Goal: Find specific page/section: Find specific page/section

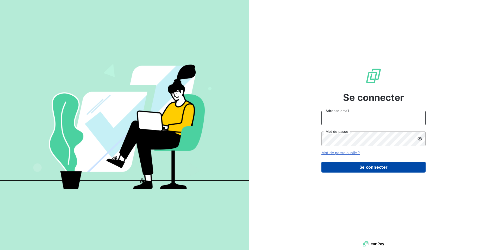
type input "sderre@thibaut.fr"
click at [364, 168] on button "Se connecter" at bounding box center [373, 167] width 104 height 11
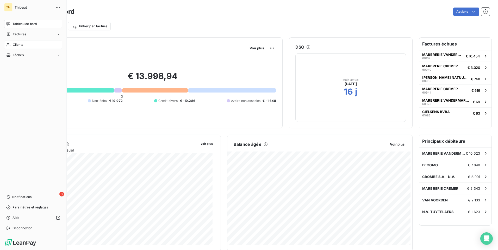
click at [17, 47] on span "Clients" at bounding box center [18, 44] width 10 height 5
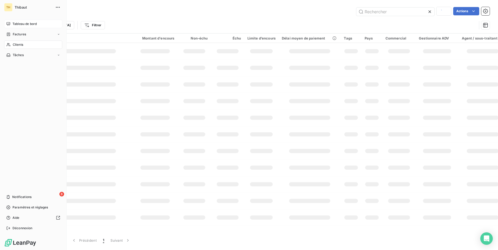
click at [24, 22] on span "Tableau de bord" at bounding box center [24, 24] width 24 height 5
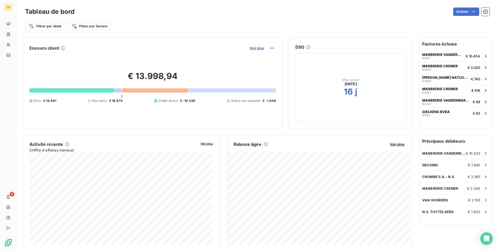
click at [257, 49] on span "Voir plus" at bounding box center [256, 48] width 15 height 4
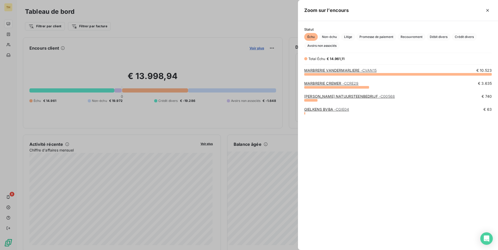
scroll to position [172, 196]
click at [334, 71] on link "MARBRERIE VANDERMARLIERE - CVAN15" at bounding box center [340, 70] width 72 height 4
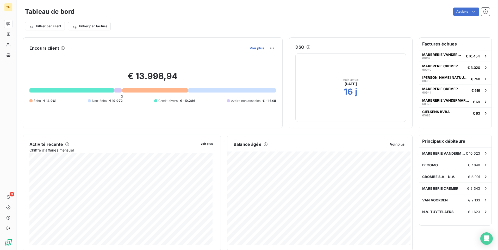
click at [255, 49] on span "Voir plus" at bounding box center [256, 48] width 15 height 4
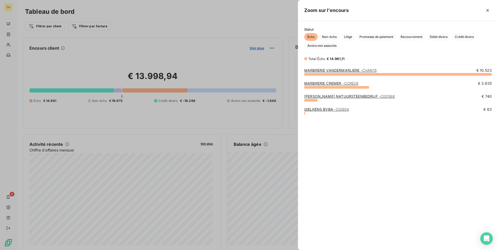
scroll to position [172, 196]
click at [342, 69] on link "MARBRERIE VANDERMARLIERE - CVAN15" at bounding box center [340, 70] width 72 height 4
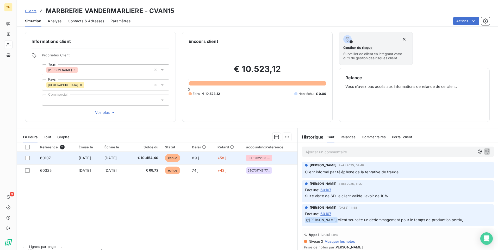
click at [43, 157] on span "60107" at bounding box center [45, 158] width 11 height 4
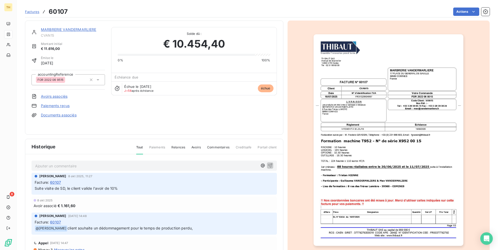
scroll to position [18, 0]
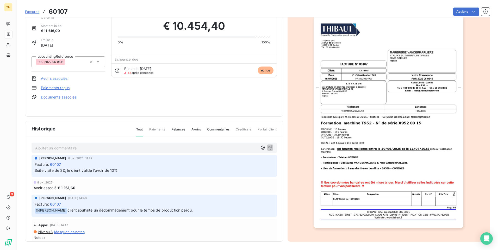
click at [379, 156] on img "button" at bounding box center [388, 122] width 150 height 212
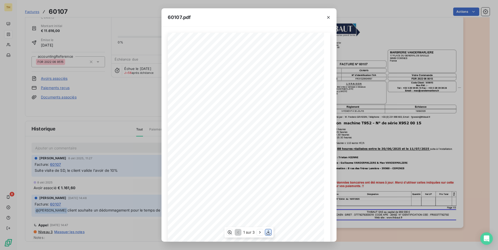
click at [268, 231] on icon "button" at bounding box center [268, 233] width 4 height 4
click at [326, 16] on icon "button" at bounding box center [328, 17] width 5 height 5
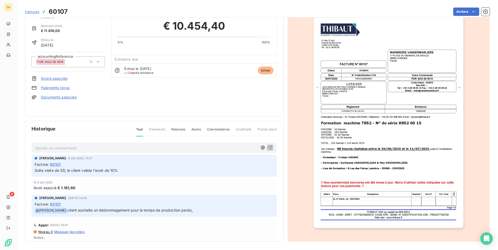
click at [33, 10] on span "Factures" at bounding box center [32, 12] width 14 height 4
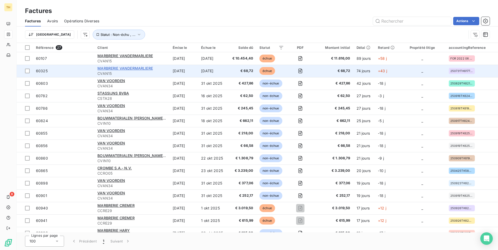
click at [131, 68] on span "MARBRERIE VANDERMARLIERE" at bounding box center [124, 68] width 55 height 4
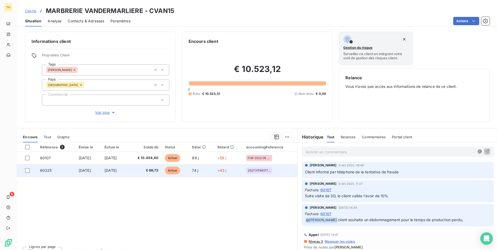
click at [46, 170] on span "60325" at bounding box center [46, 170] width 12 height 4
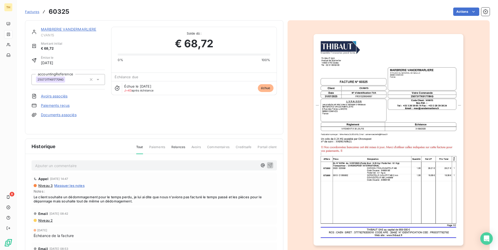
click at [360, 121] on img "button" at bounding box center [388, 140] width 150 height 212
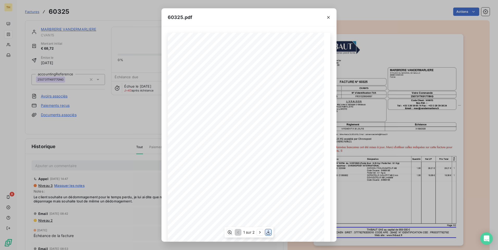
click at [267, 234] on icon "button" at bounding box center [267, 232] width 5 height 5
click at [327, 15] on icon "button" at bounding box center [328, 17] width 5 height 5
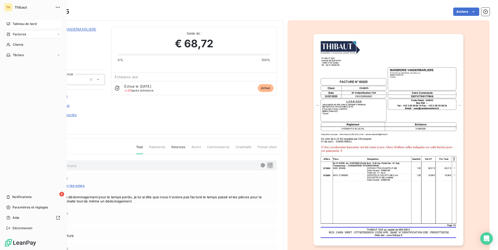
click at [23, 24] on span "Tableau de bord" at bounding box center [24, 24] width 24 height 5
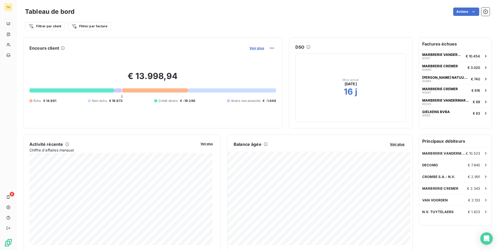
click at [253, 48] on span "Voir plus" at bounding box center [256, 48] width 15 height 4
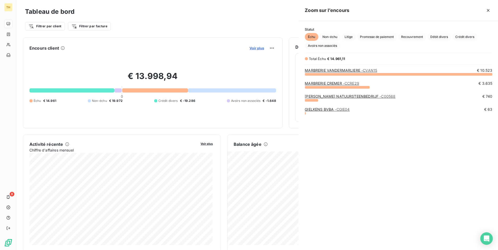
scroll to position [246, 196]
